Goal: Information Seeking & Learning: Stay updated

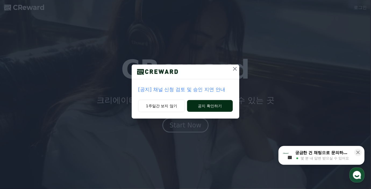
click at [208, 105] on button "공지 확인하기" at bounding box center [210, 106] width 46 height 12
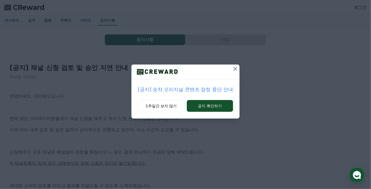
click at [237, 68] on icon at bounding box center [235, 69] width 6 height 6
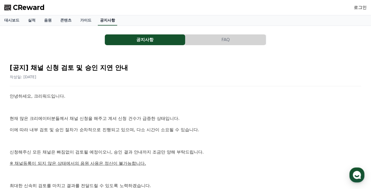
click at [108, 20] on link "공지사항" at bounding box center [107, 20] width 19 height 10
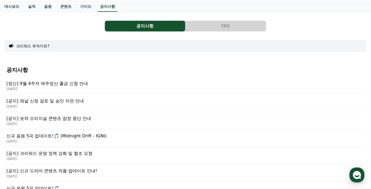
scroll to position [27, 0]
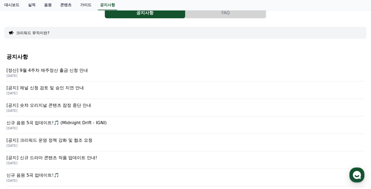
click at [52, 89] on p "[공지] 채널 신청 검토 및 승인 지연 안내" at bounding box center [185, 88] width 358 height 6
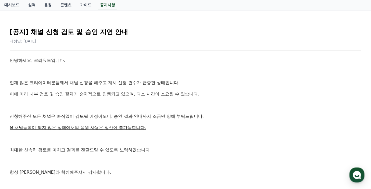
scroll to position [27, 0]
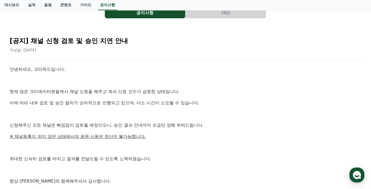
drag, startPoint x: 198, startPoint y: 131, endPoint x: 207, endPoint y: 131, distance: 10.0
click at [207, 131] on div "안녕하세요, 크리워드입니다. 현재 많은 크리에이터분들께서 채널 신청을 해주고 계셔 신청 건수가 급증한 상태입니다. 이에 따라 내부 검토 및 승…" at bounding box center [185, 136] width 351 height 141
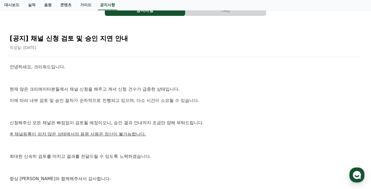
scroll to position [30, 0]
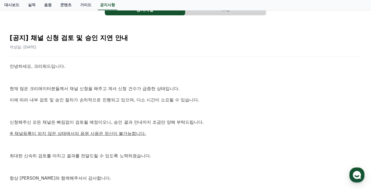
scroll to position [27, 0]
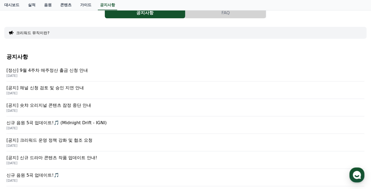
click at [63, 71] on p "[정산] 9월 4주차 매주정산 출금 신청 안내" at bounding box center [185, 70] width 358 height 6
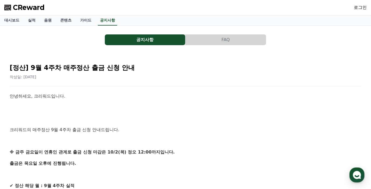
scroll to position [27, 0]
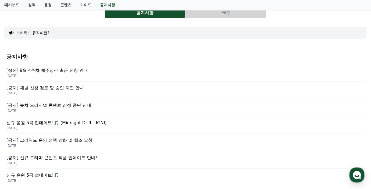
click at [70, 105] on p "[공지] 숏챠 오리지널 콘텐츠 잠정 중단 안내" at bounding box center [185, 105] width 358 height 6
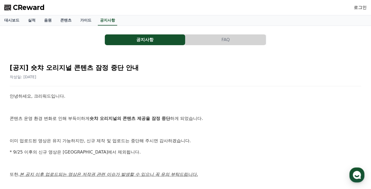
scroll to position [27, 0]
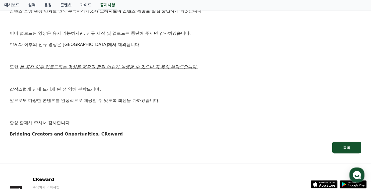
scroll to position [27, 0]
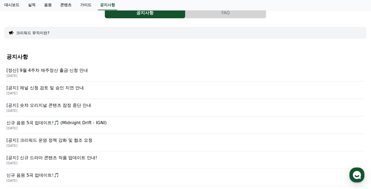
click at [81, 86] on p "[공지] 채널 신청 검토 및 승인 지연 안내" at bounding box center [185, 88] width 358 height 6
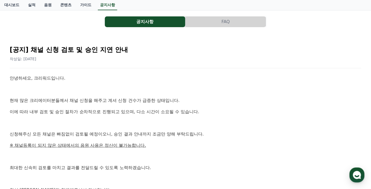
scroll to position [27, 0]
